Goal: Information Seeking & Learning: Find contact information

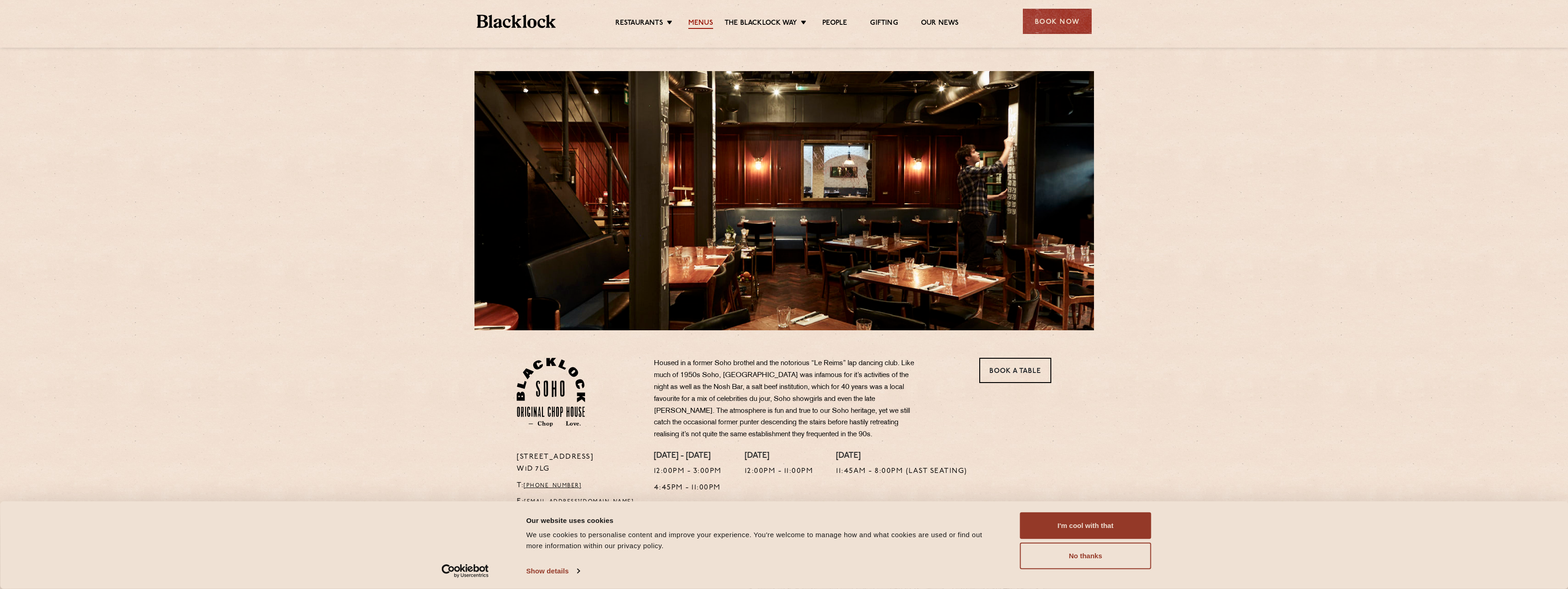
click at [694, 21] on link "Menus" at bounding box center [700, 24] width 25 height 10
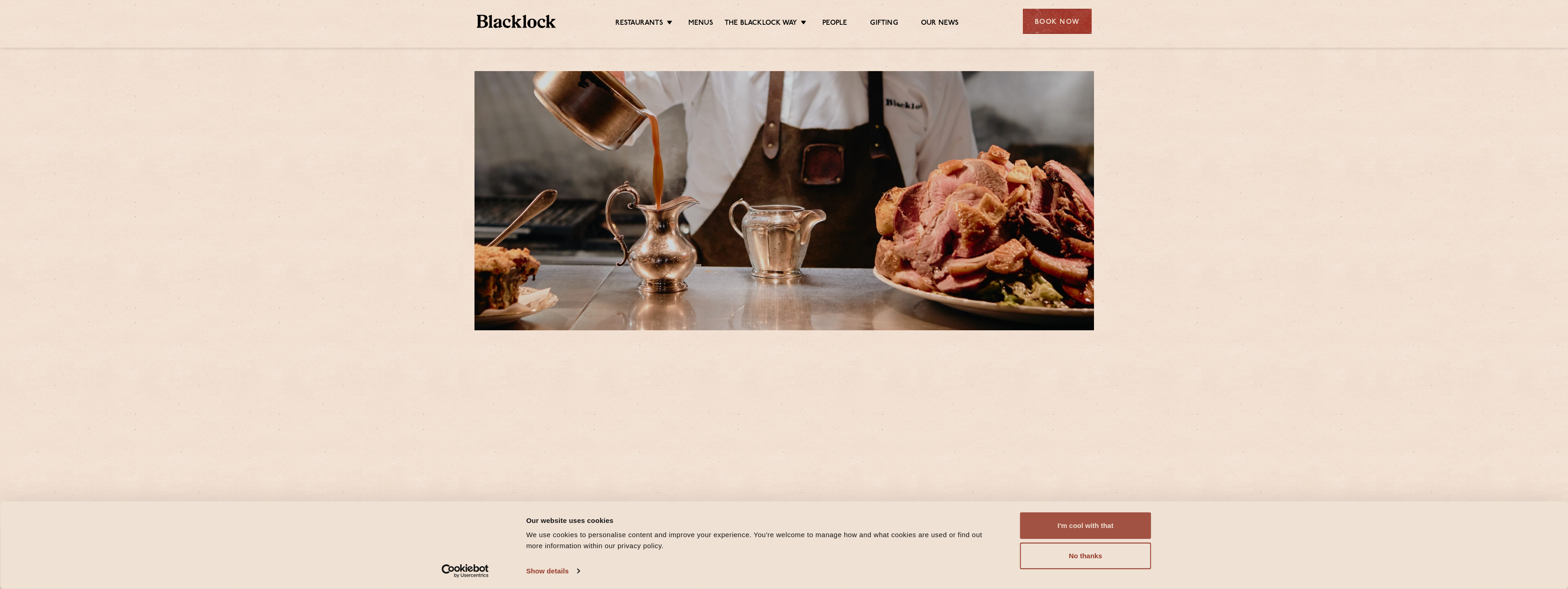
click at [1100, 521] on button "I'm cool with that" at bounding box center [1085, 525] width 131 height 27
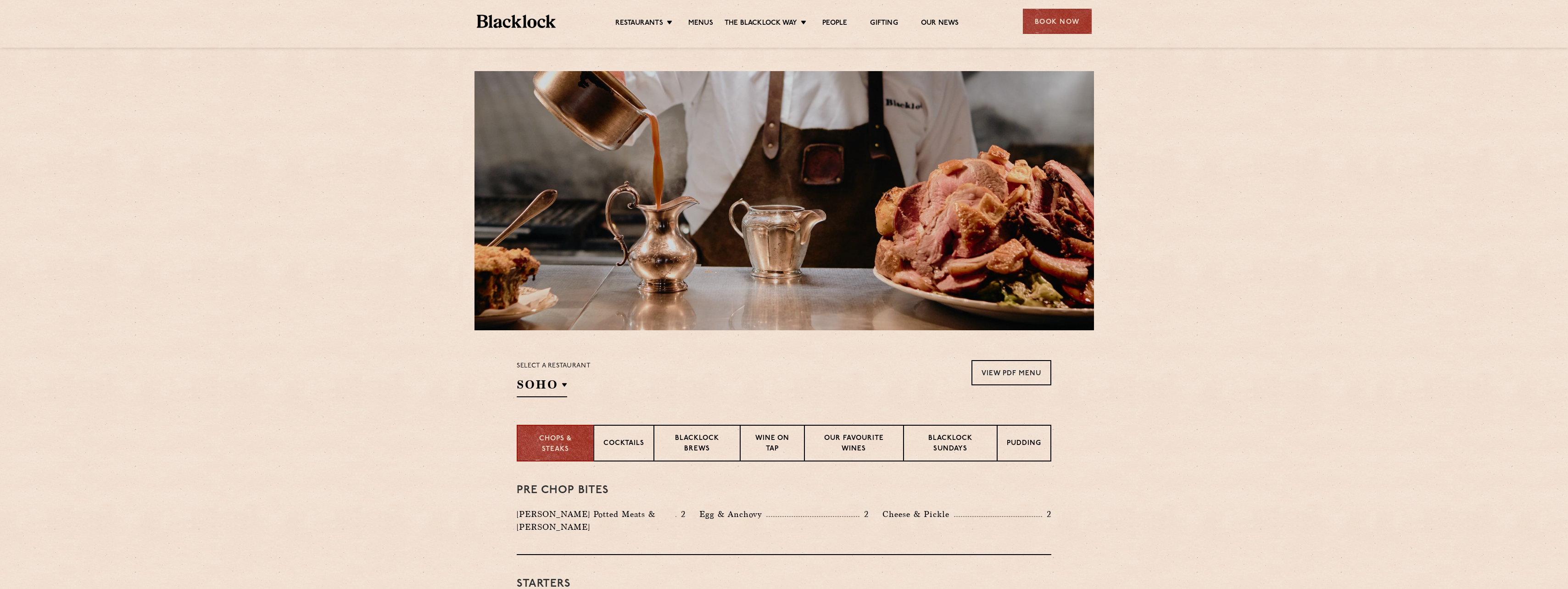
click at [1214, 391] on section "Select a restaurant SOHO Soho Birmingham City Shoreditch Covent Garden Canary W…" at bounding box center [784, 377] width 1568 height 94
click at [934, 446] on p "Blacklock Sundays" at bounding box center [950, 444] width 75 height 21
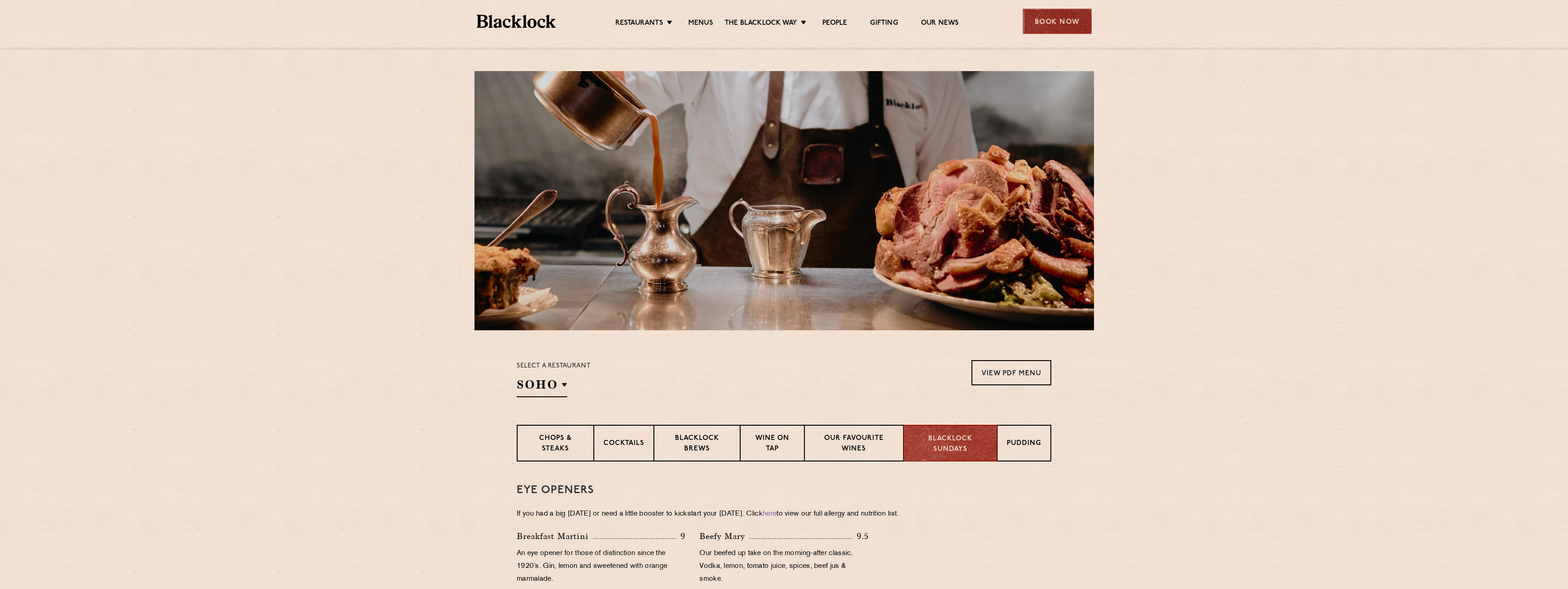
click at [1069, 27] on div "Book Now" at bounding box center [1057, 21] width 69 height 25
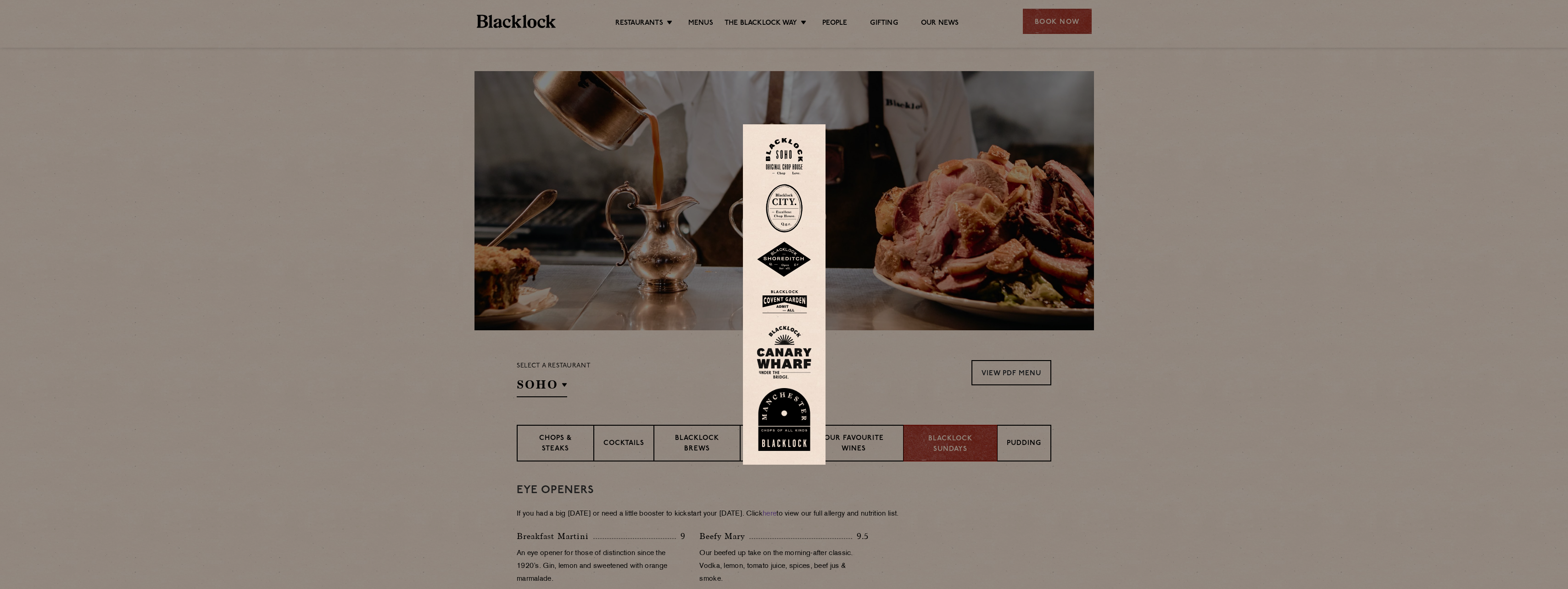
click at [788, 262] on img at bounding box center [784, 259] width 55 height 36
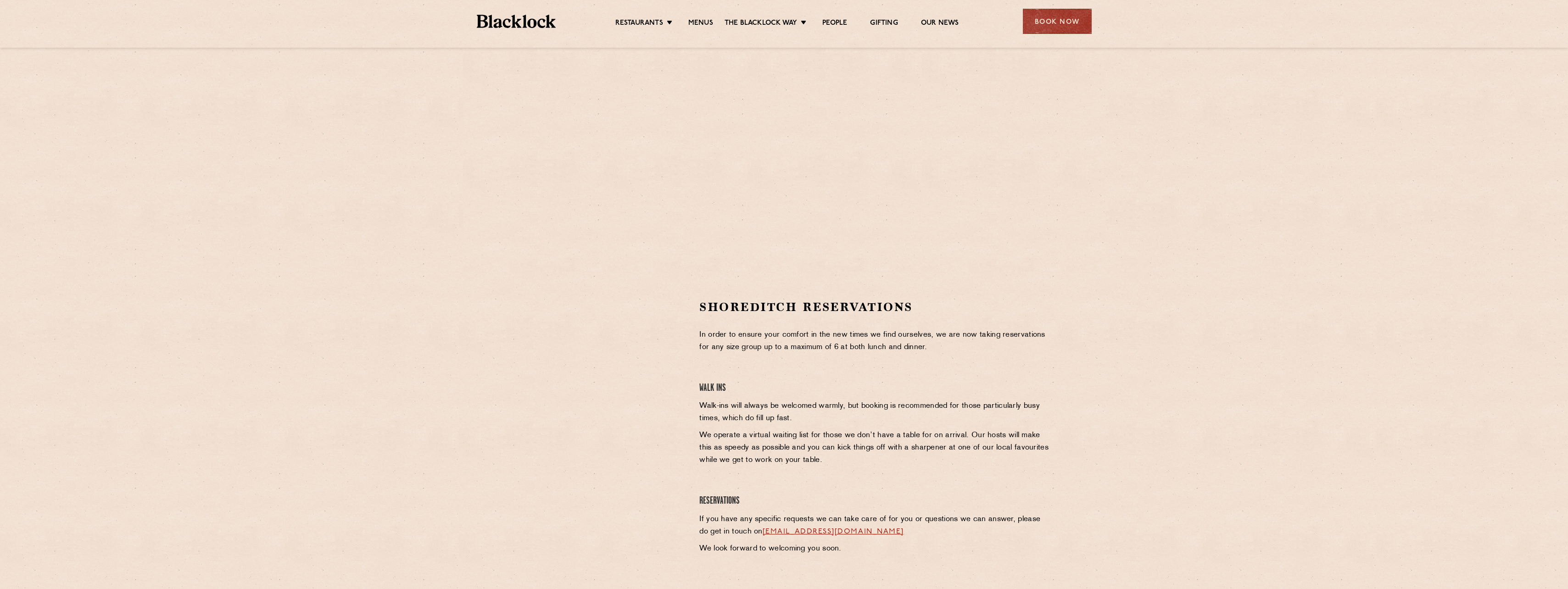
scroll to position [92, 0]
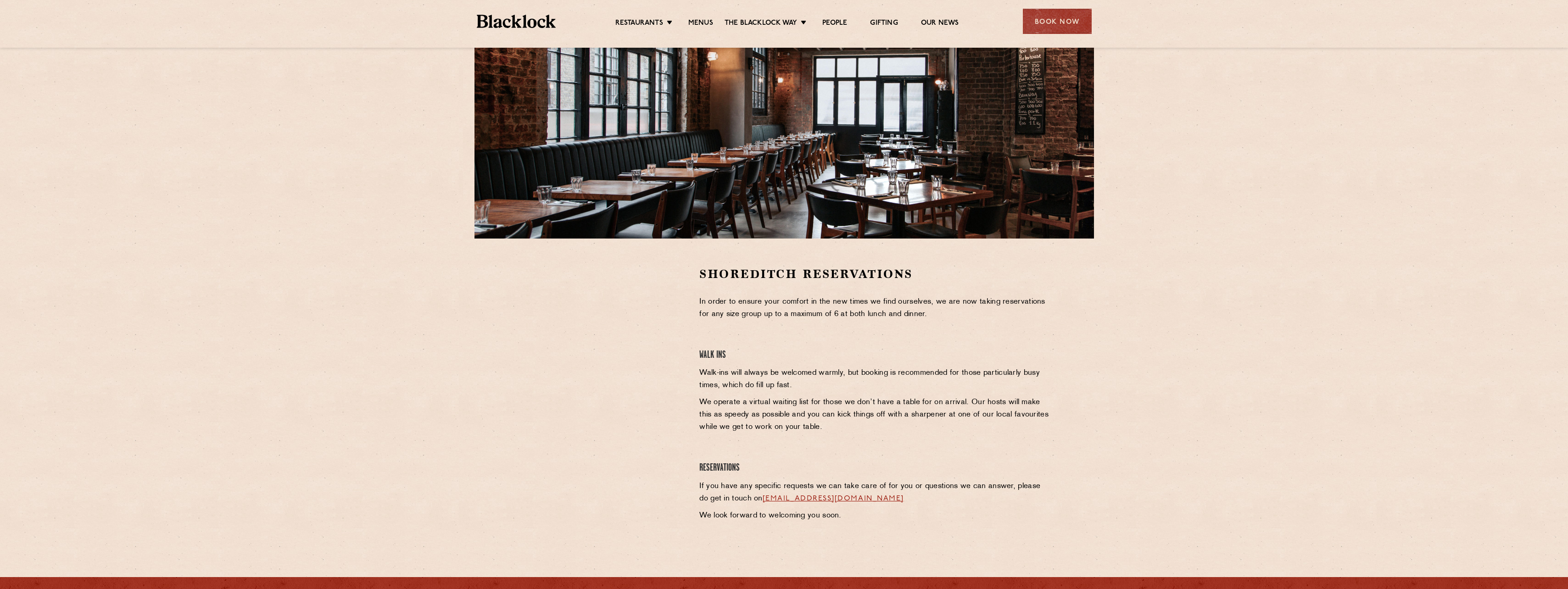
click at [479, 387] on section "Shoreditch Reservations In order to ensure your comfort in the new times we fin…" at bounding box center [784, 396] width 1568 height 315
click at [565, 444] on div at bounding box center [601, 396] width 183 height 260
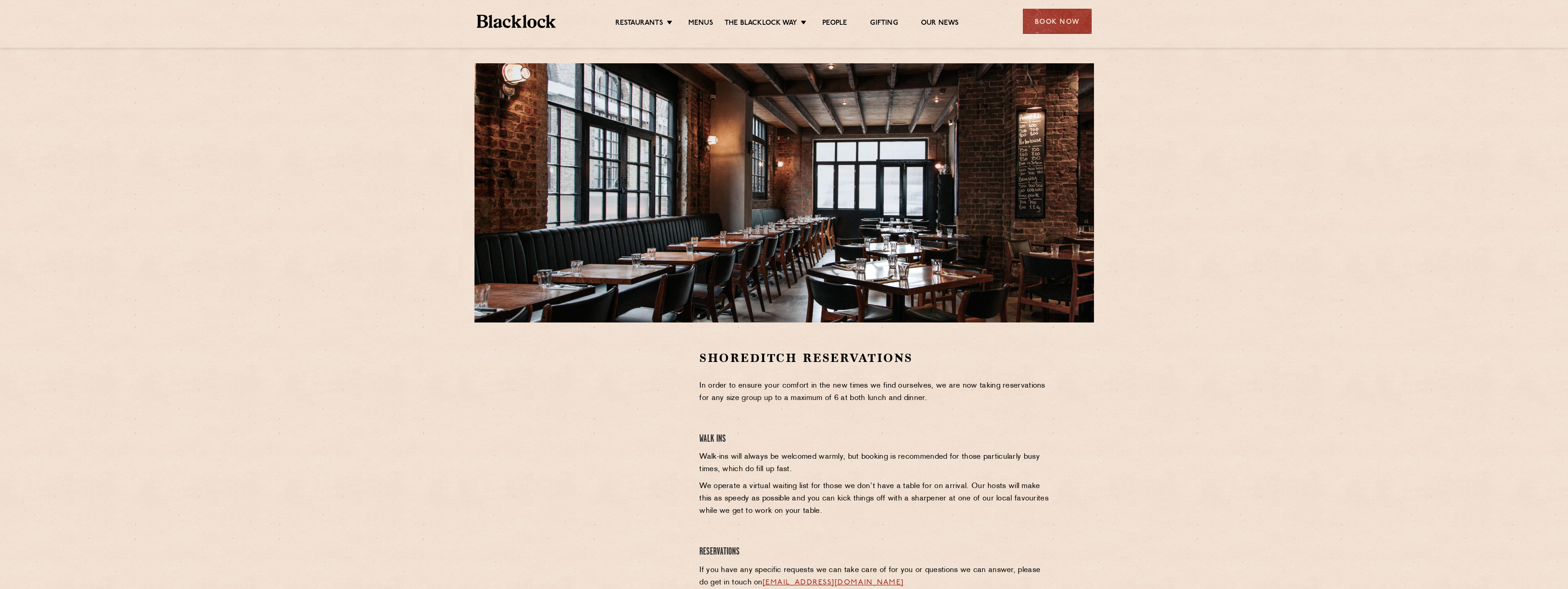
scroll to position [0, 0]
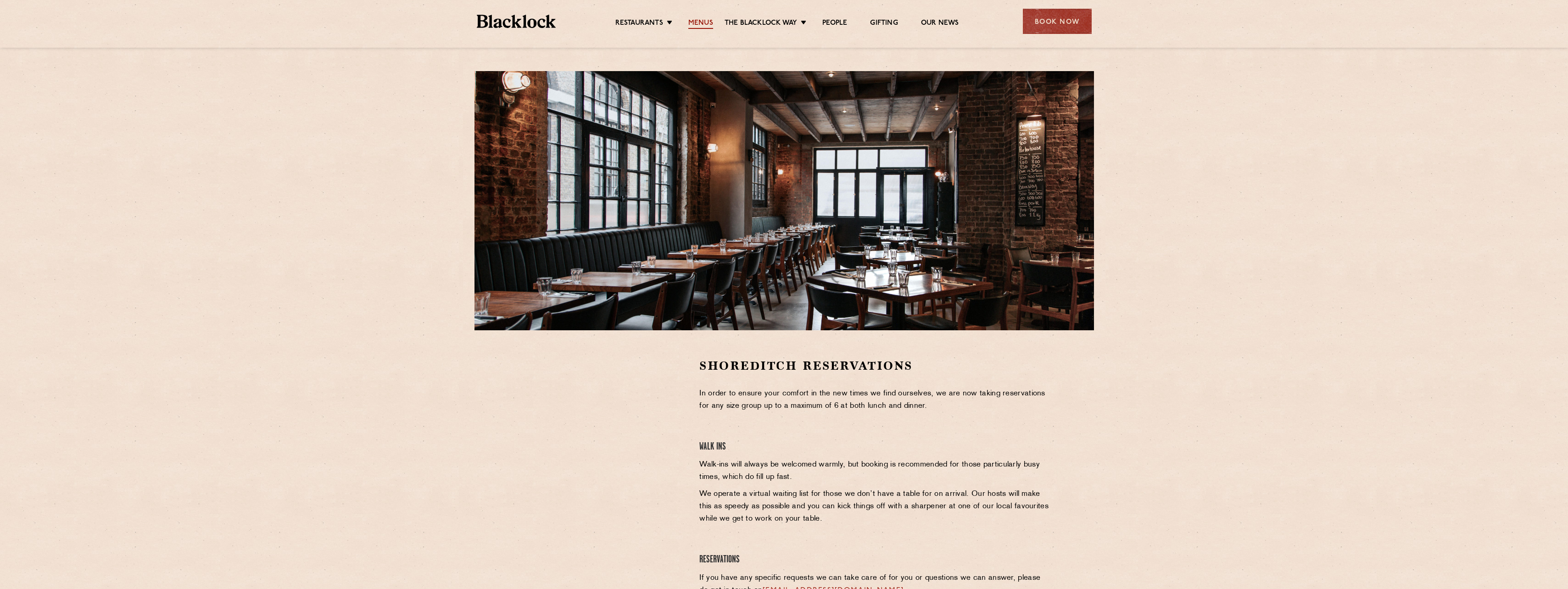
click at [705, 24] on link "Menus" at bounding box center [700, 24] width 25 height 10
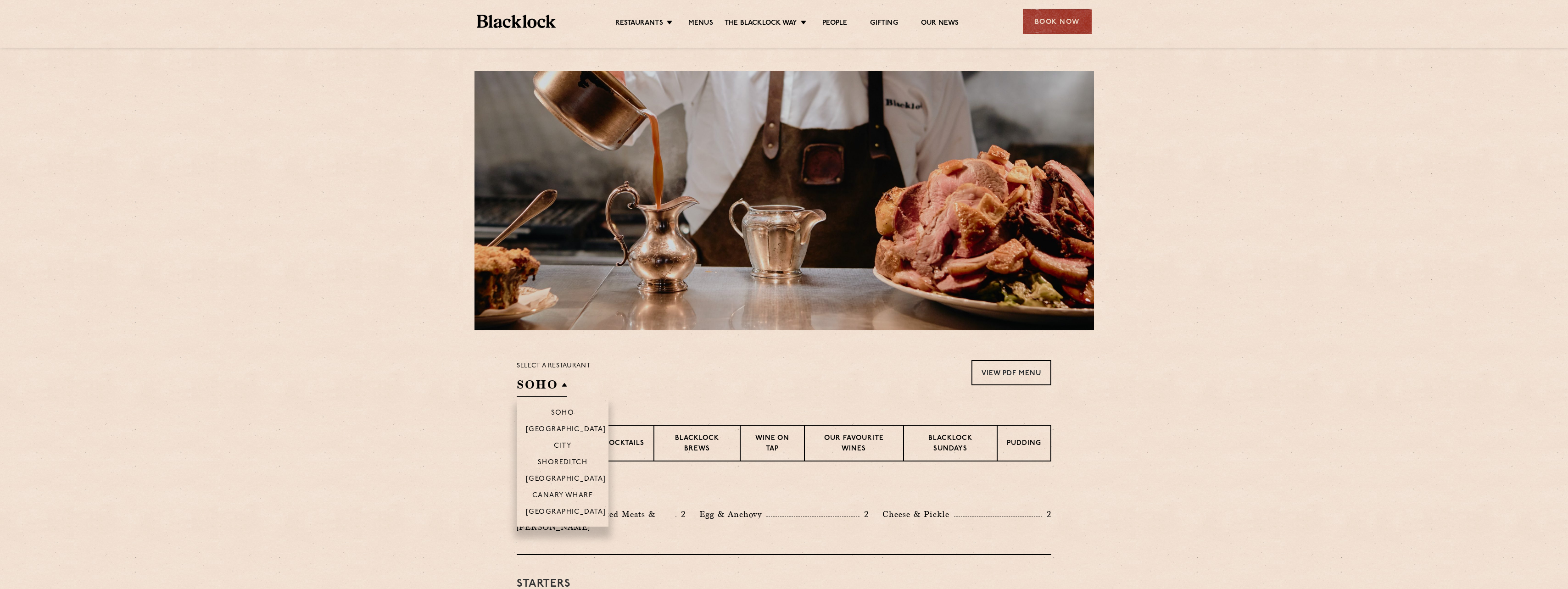
click at [564, 389] on h2 "SOHO" at bounding box center [541, 386] width 51 height 21
click at [568, 489] on li "Canary Wharf" at bounding box center [562, 495] width 92 height 16
click at [1144, 428] on section "Chops & Steaks Cocktails Blacklock Brews Wine on Tap Our favourite wines Blackl…" at bounding box center [784, 442] width 1568 height 37
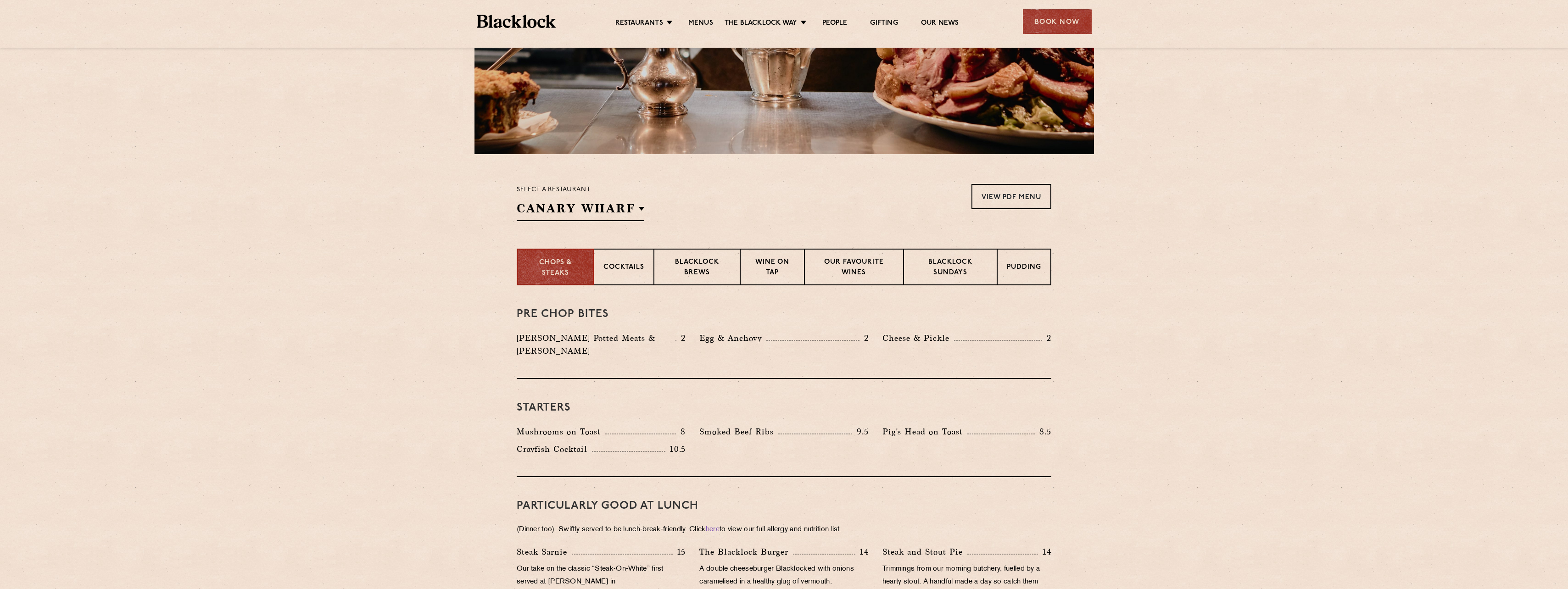
scroll to position [184, 0]
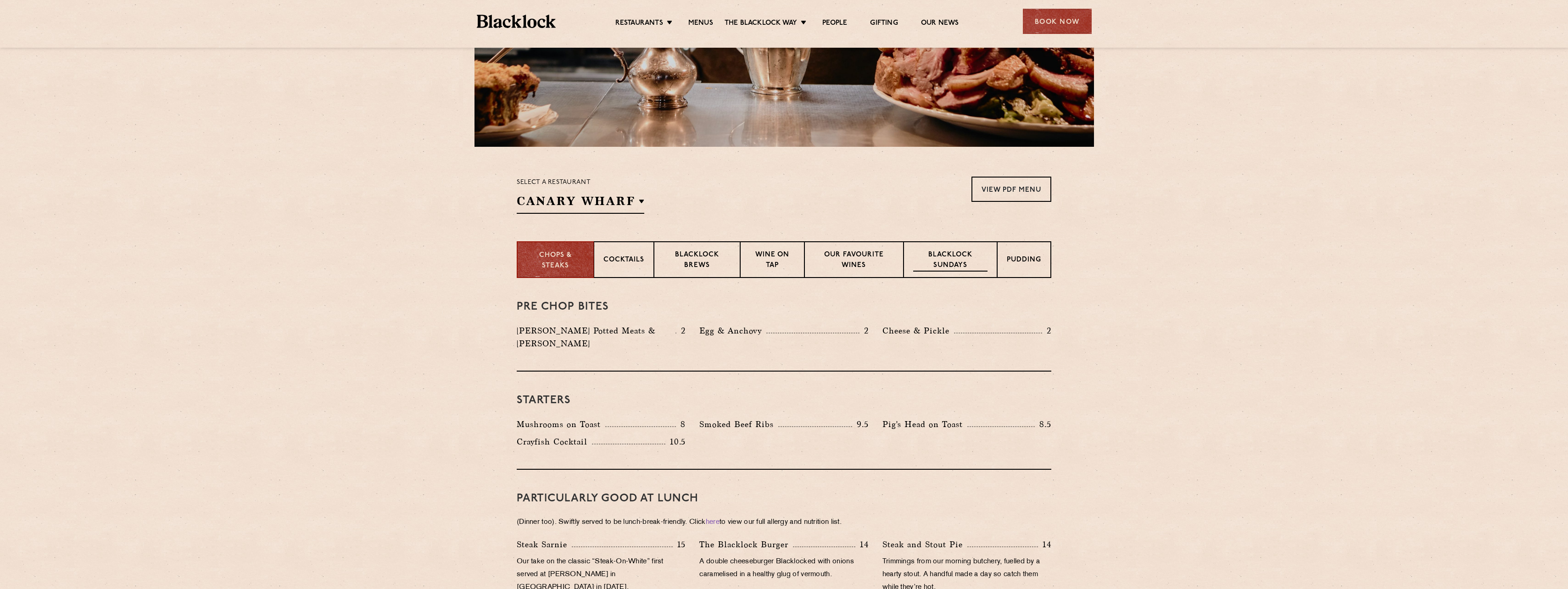
click at [962, 262] on p "Blacklock Sundays" at bounding box center [950, 260] width 75 height 21
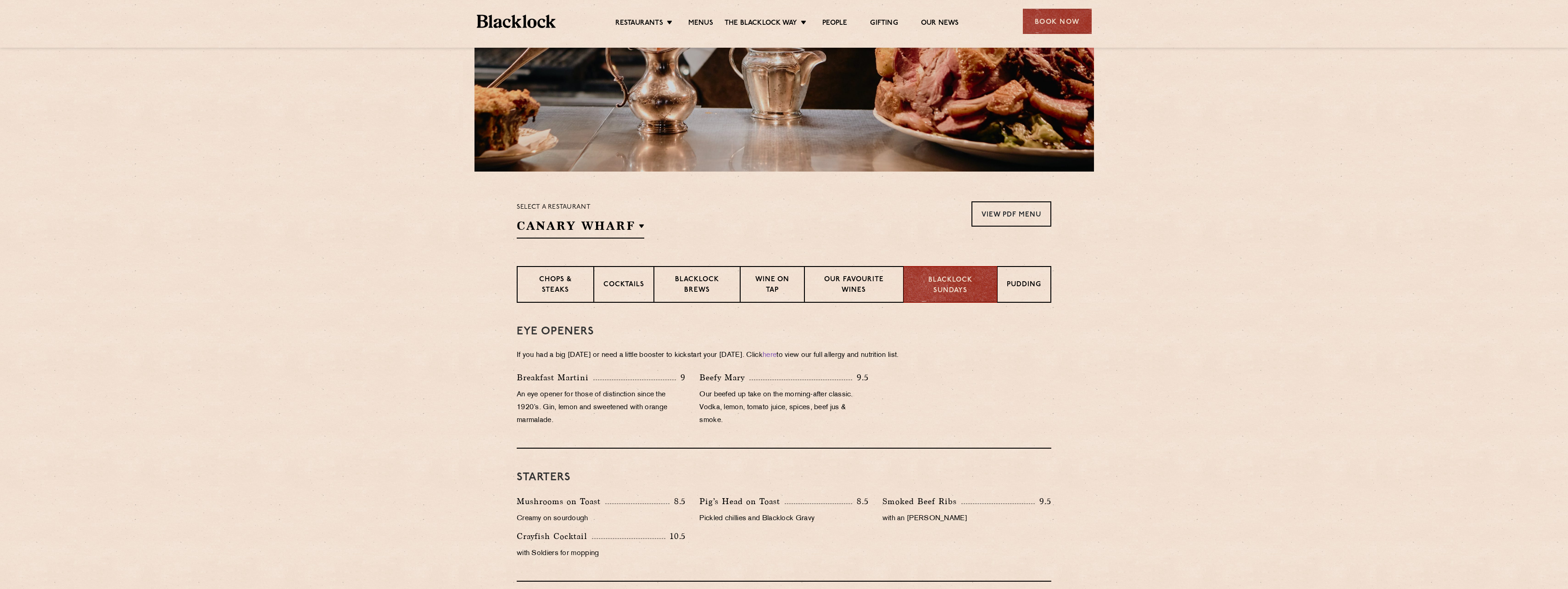
scroll to position [137, 0]
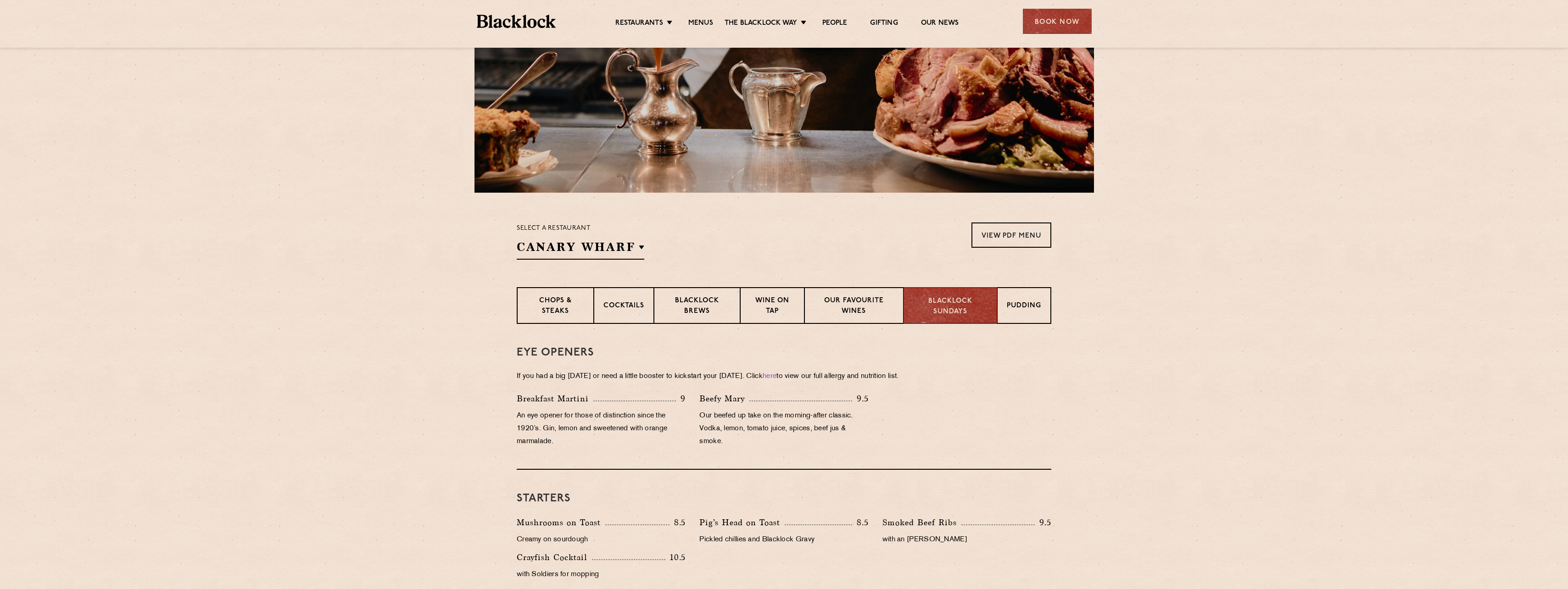
drag, startPoint x: 1181, startPoint y: 342, endPoint x: 1148, endPoint y: 343, distance: 33.0
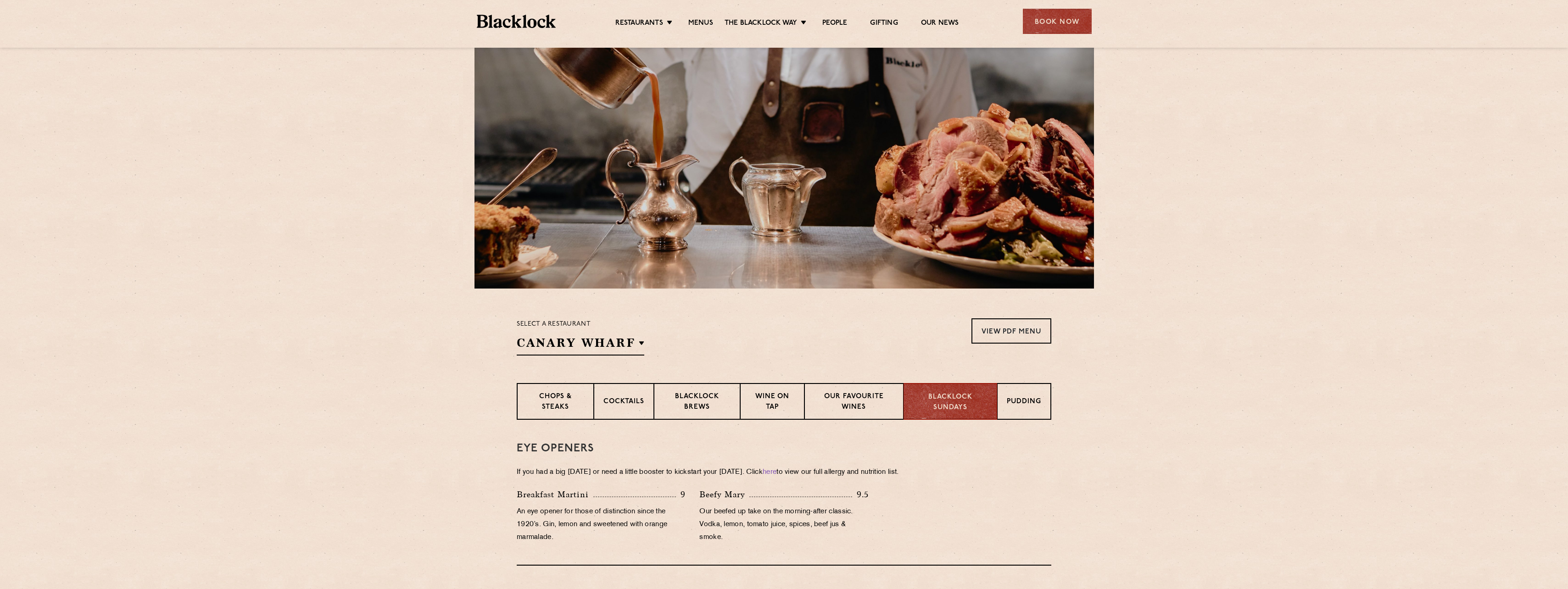
scroll to position [0, 0]
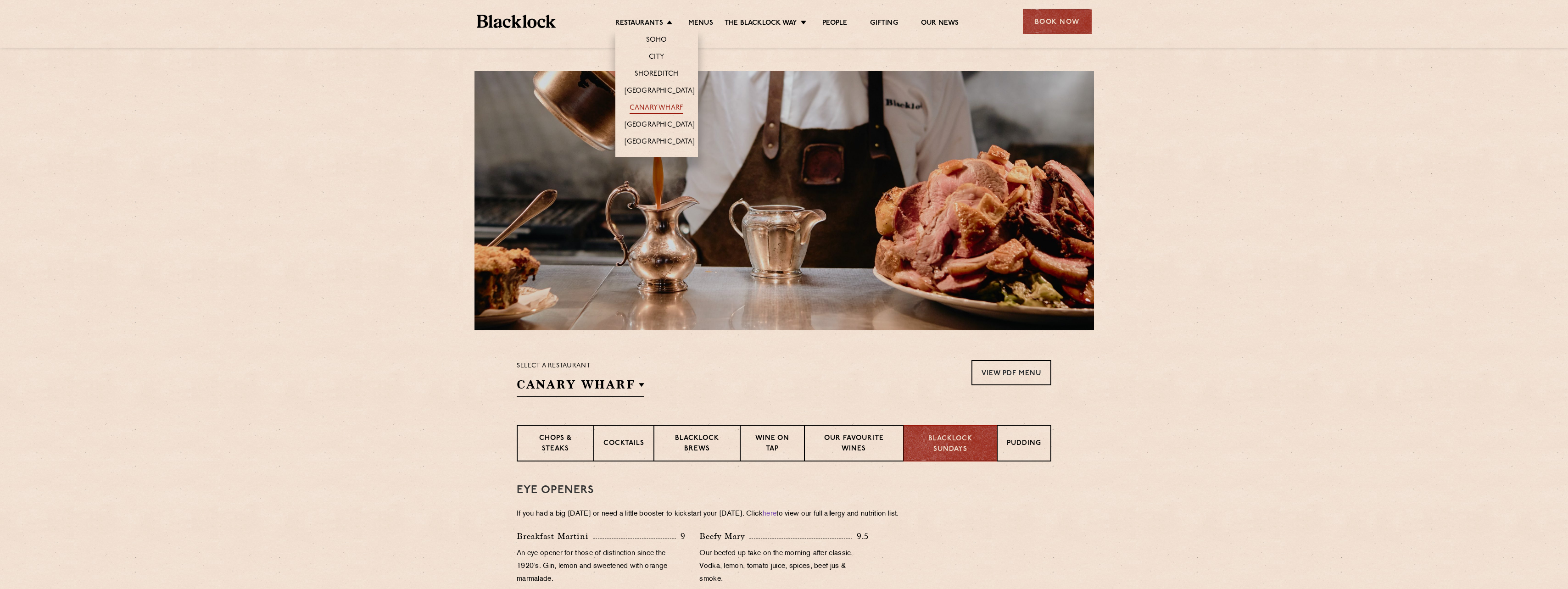
click at [656, 107] on link "Canary Wharf" at bounding box center [656, 109] width 53 height 10
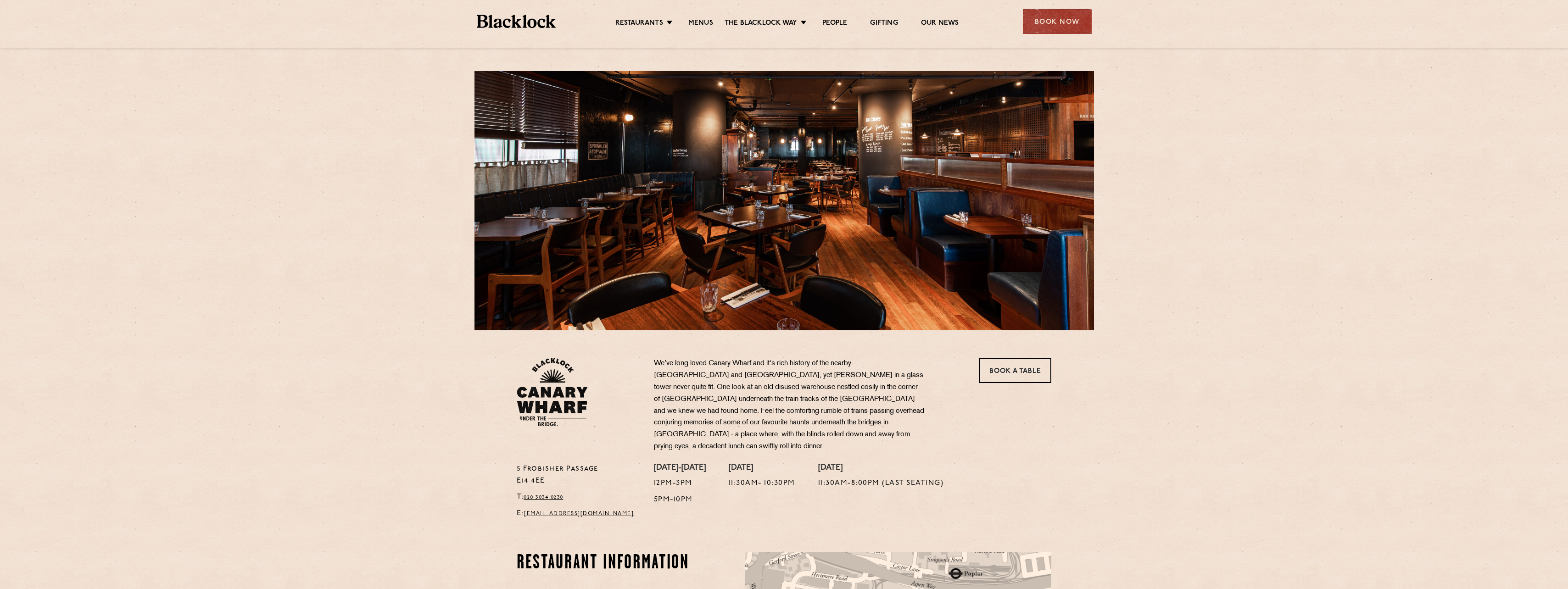
click at [1169, 223] on div "[STREET_ADDRESS] T: 020 3034 0230 E: [EMAIL_ADDRESS][DOMAIN_NAME] We’ve long lo…" at bounding box center [784, 423] width 1568 height 847
